Goal: Complete application form

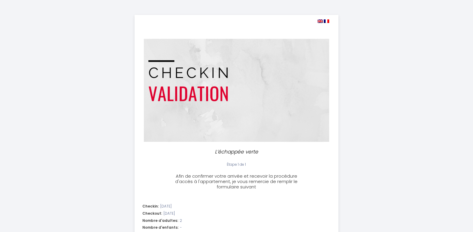
select select
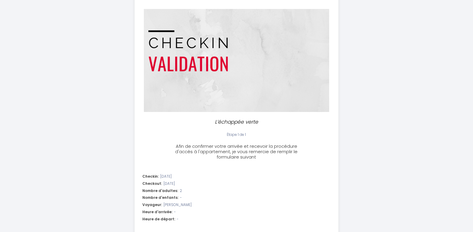
scroll to position [60, 0]
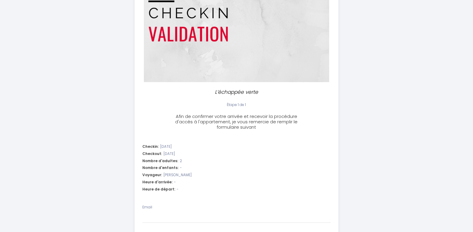
click at [182, 183] on div "Heure d'arrivée: -" at bounding box center [236, 182] width 188 height 6
click at [162, 185] on li "Checkin: [DATE] Checkout: [DATE] Nombre d'adultes: 2 Nombre d'enfants: - Voyage…" at bounding box center [236, 168] width 203 height 57
drag, startPoint x: 160, startPoint y: 182, endPoint x: 178, endPoint y: 183, distance: 17.3
click at [161, 182] on span "Heure d'arrivée:" at bounding box center [157, 182] width 30 height 6
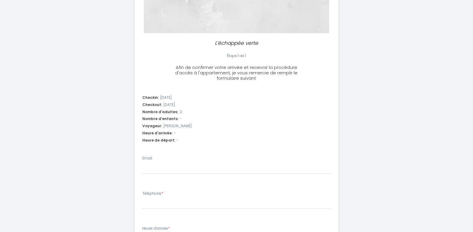
scroll to position [119, 0]
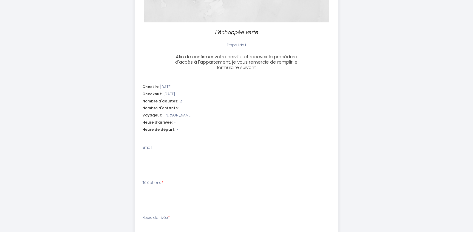
click at [145, 149] on label "Email" at bounding box center [147, 148] width 10 height 6
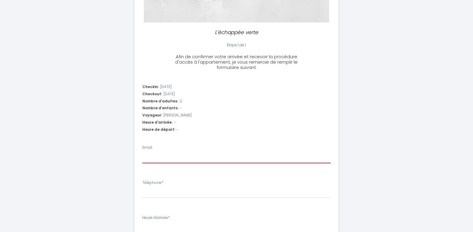
click at [145, 152] on input "Email" at bounding box center [236, 157] width 188 height 11
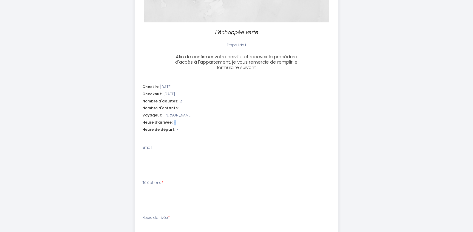
drag, startPoint x: 176, startPoint y: 123, endPoint x: 172, endPoint y: 124, distance: 3.8
click at [172, 124] on div "Heure d'arrivée: -" at bounding box center [236, 123] width 188 height 6
click at [174, 121] on span "-" at bounding box center [175, 123] width 2 height 6
click at [174, 121] on div "Heure d'arrivée: -" at bounding box center [236, 123] width 188 height 6
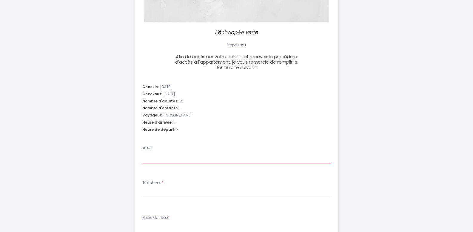
click at [151, 158] on input "Email" at bounding box center [236, 157] width 188 height 11
type input "v"
select select
type input "vi"
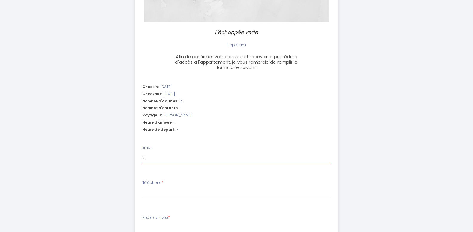
select select
type input "vir"
select select
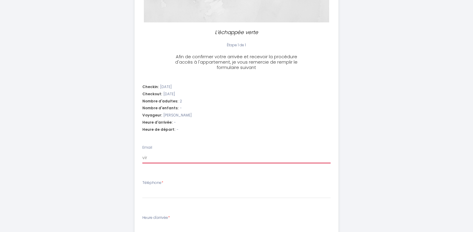
type input "virf"
select select
type input "virfe"
select select
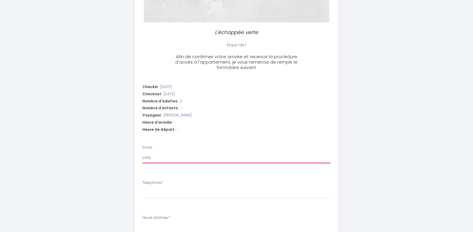
select select
type input "virfeu"
select select
type input "virfeuj"
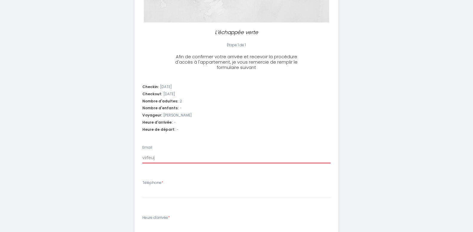
select select
type input "virfeujo"
select select
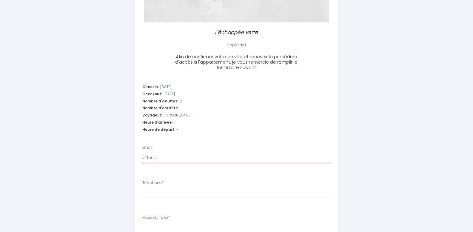
type input "virfeujoe"
select select
type input "virfeujoel"
select select
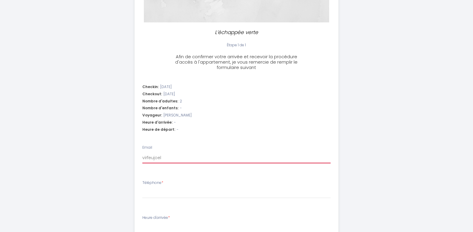
select select
type input "virfeujoel@"
select select
type input "virfeujoel@o"
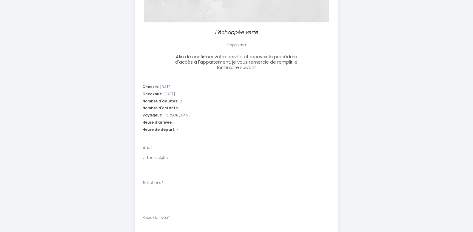
select select
type input "virfeujoel@or"
select select
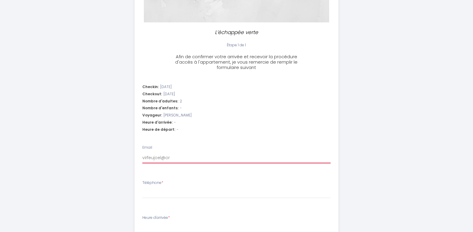
type input "virfeujoel@ora"
select select
type input "virfeujoel@oran"
select select
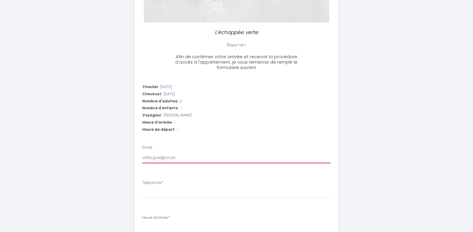
select select
type input "virfeujoel@orang"
select select
type input "[EMAIL_ADDRESS]"
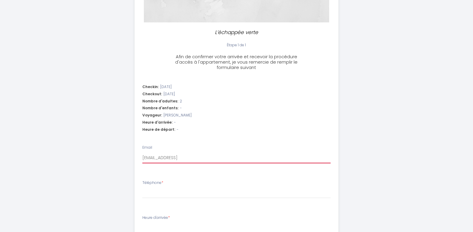
select select
type input "[EMAIL_ADDRESS]."
select select
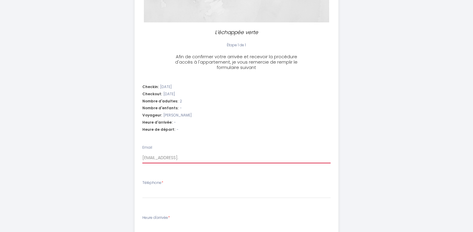
type input "virfeujoel@orange.f"
select select
type input "[EMAIL_ADDRESS][DOMAIN_NAME]"
select select
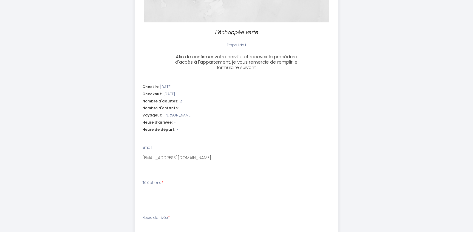
select select
type input "[EMAIL_ADDRESS][DOMAIN_NAME]"
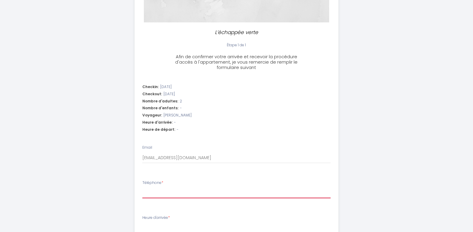
click at [173, 187] on input "Téléphone *" at bounding box center [236, 192] width 188 height 11
type input "0"
select select
type input "06"
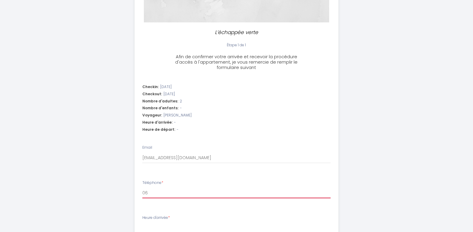
select select
type input "063"
select select
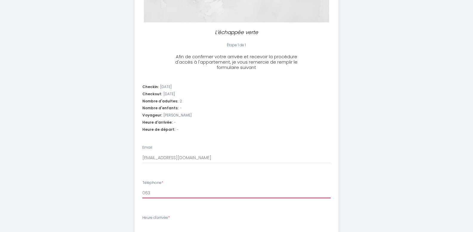
type input "0630"
select select
type input "06308"
select select
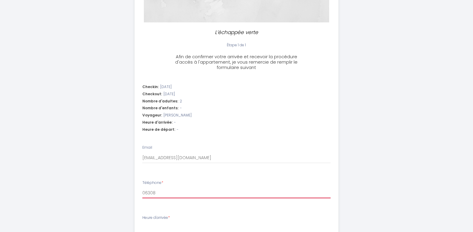
select select
type input "063084"
select select
type input "0630846"
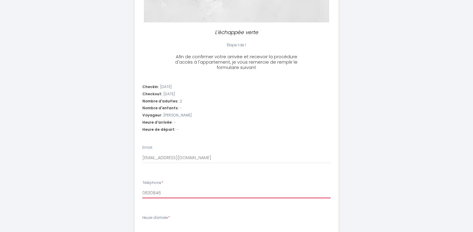
select select
type input "06308468"
select select
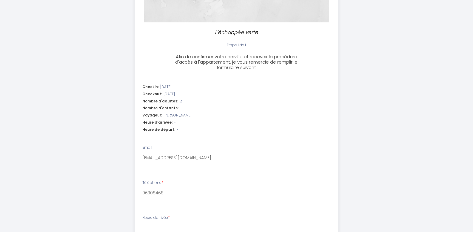
type input "063084685"
select select
type input "0630846853"
select select
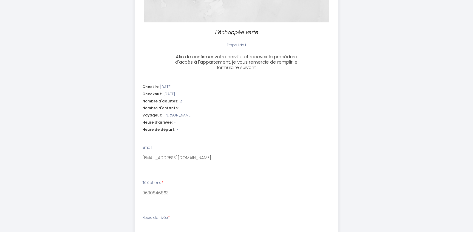
select select
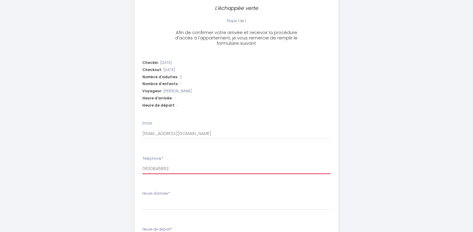
scroll to position [179, 0]
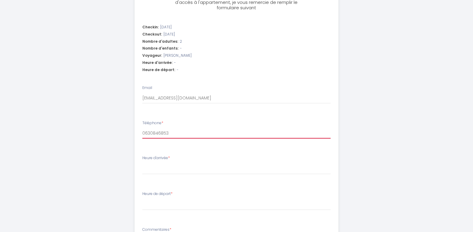
type input "0630846853"
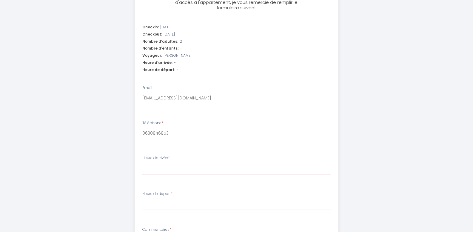
click at [184, 167] on select "15:00 15:30 16:00 16:30 17:00 17:30 18:00 18:30 19:00 19:30 20:00 20:30 21:00 2…" at bounding box center [236, 168] width 188 height 11
select select "18:30"
click at [142, 163] on select "15:00 15:30 16:00 16:30 17:00 17:30 18:00 18:30 19:00 19:30 20:00 20:30 21:00 2…" at bounding box center [236, 168] width 188 height 11
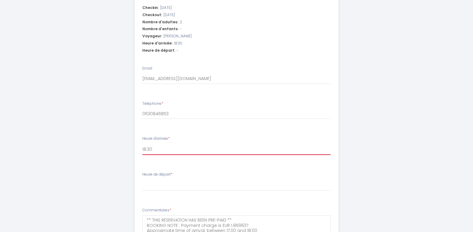
scroll to position [209, 0]
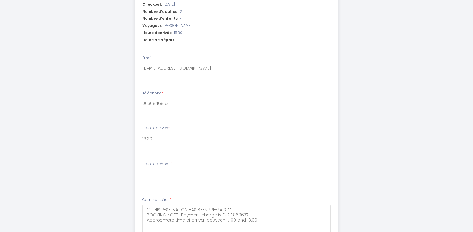
click at [171, 166] on label "Heure de départ *" at bounding box center [157, 164] width 30 height 6
click at [171, 169] on select "00:00 00:30 01:00 01:30 02:00 02:30 03:00 03:30 04:00 04:30 05:00 05:30 06:00 0…" at bounding box center [236, 174] width 188 height 11
select select "10:00"
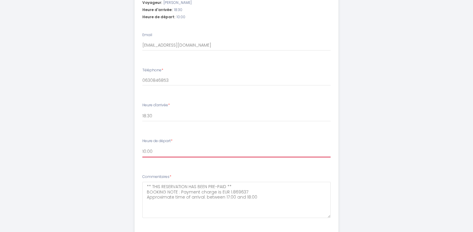
scroll to position [269, 0]
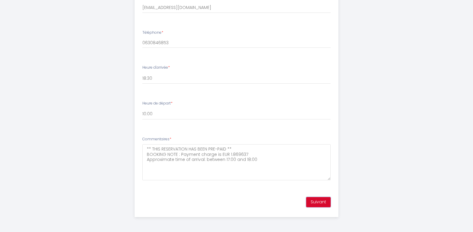
click at [320, 202] on button "Suivant" at bounding box center [318, 202] width 24 height 10
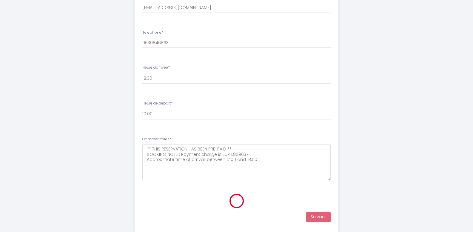
scroll to position [106, 0]
